Goal: Obtain resource: Download file/media

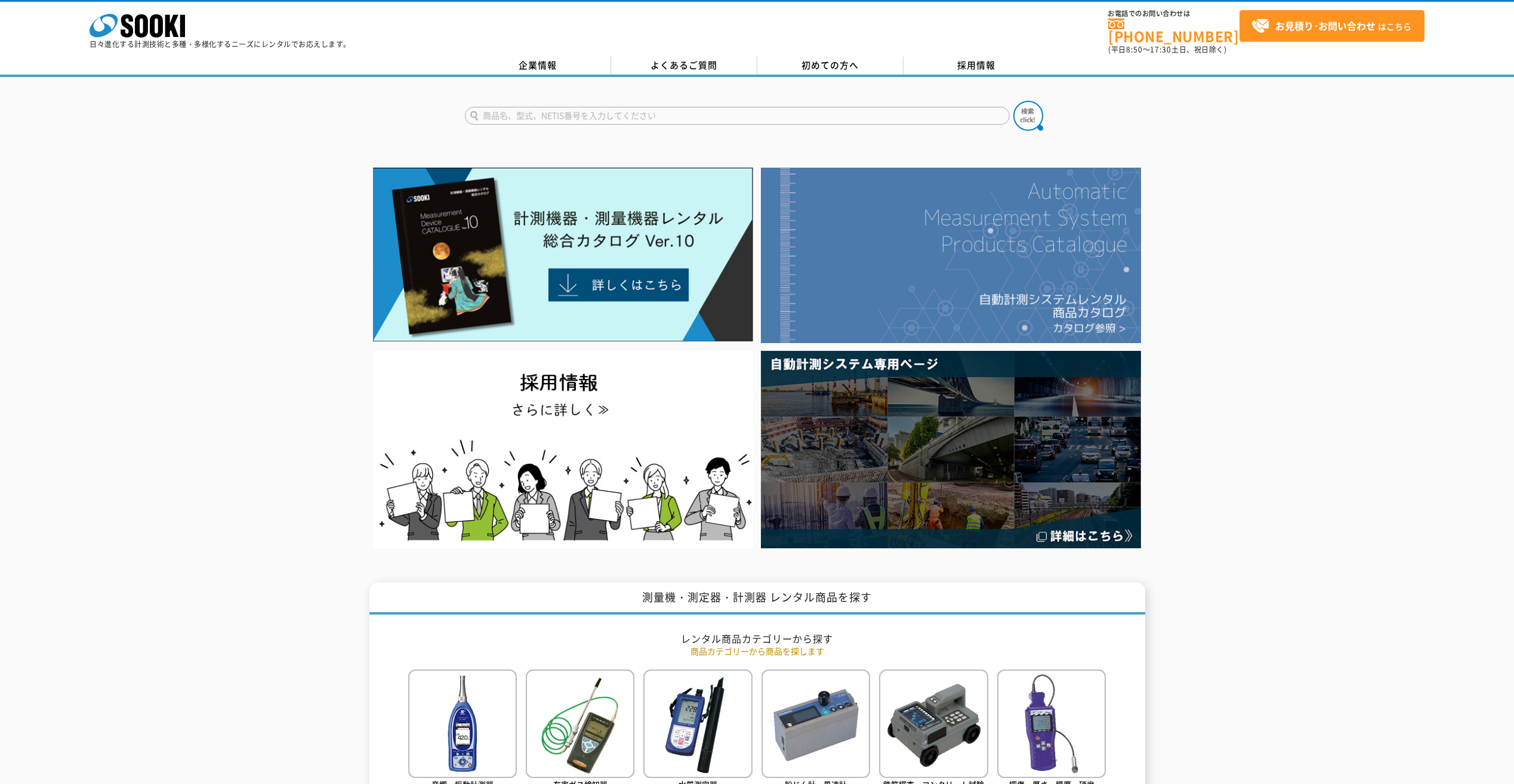
click at [962, 262] on img at bounding box center [951, 255] width 380 height 175
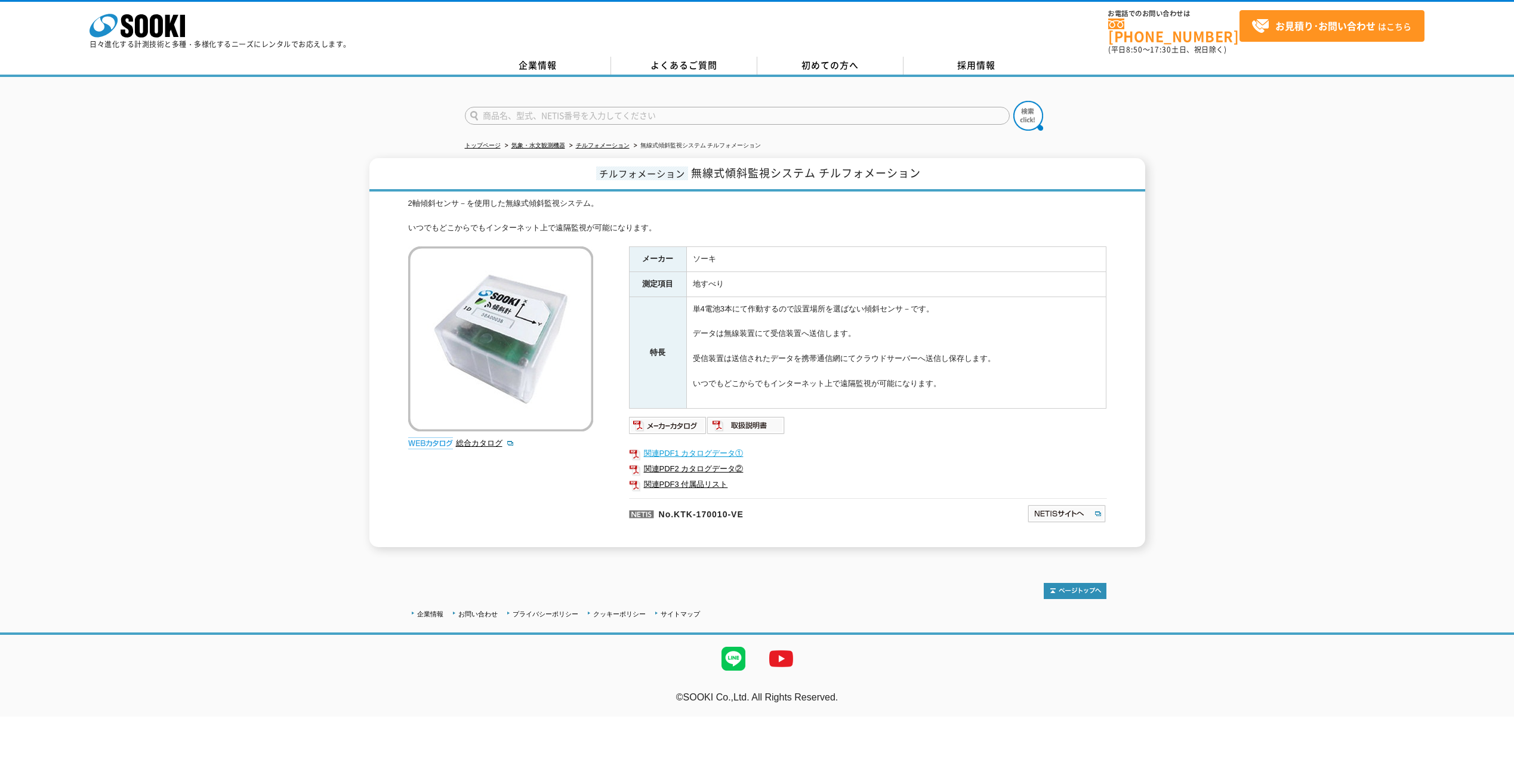
click at [661, 446] on link "関連PDF1 カタログデータ①" at bounding box center [867, 454] width 478 height 15
click at [697, 461] on link "関連PDF2 カタログデータ②" at bounding box center [867, 469] width 478 height 15
click at [684, 478] on link "関連PDF3 付属品リスト" at bounding box center [867, 484] width 478 height 15
click at [672, 417] on img at bounding box center [668, 425] width 78 height 19
click at [748, 422] on img at bounding box center [746, 425] width 78 height 19
